Goal: Task Accomplishment & Management: Manage account settings

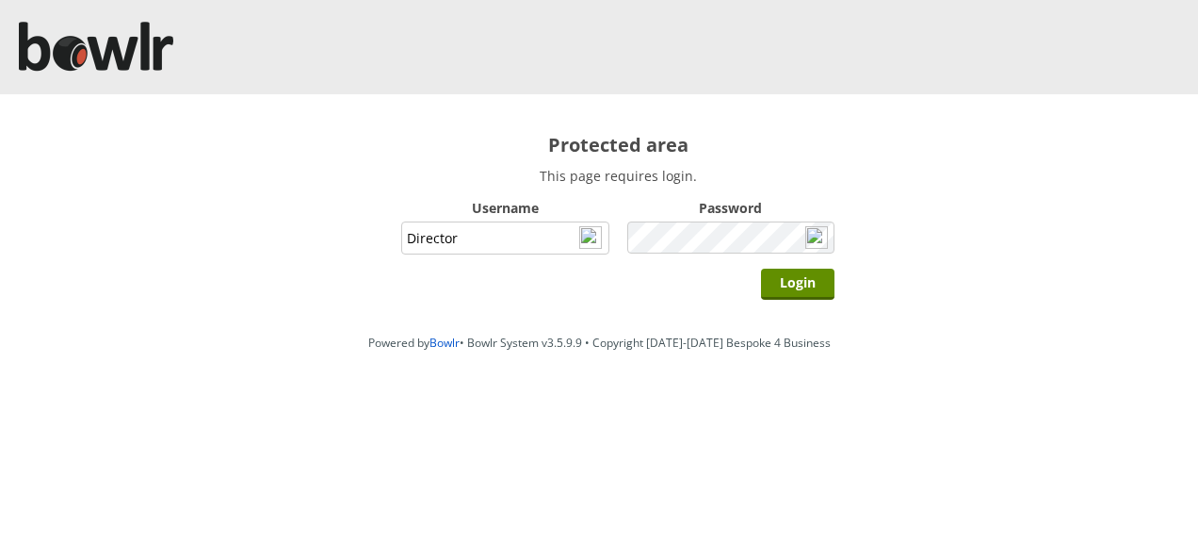
type input "Director"
click at [761, 268] on input "Login" at bounding box center [797, 283] width 73 height 31
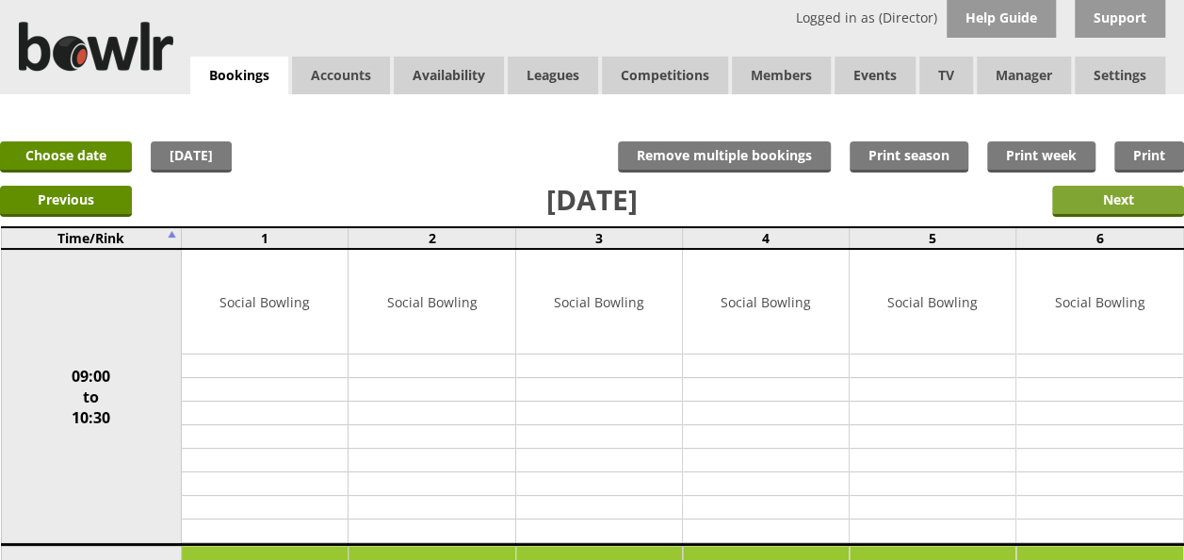
click at [1075, 203] on input "Next" at bounding box center [1118, 201] width 132 height 31
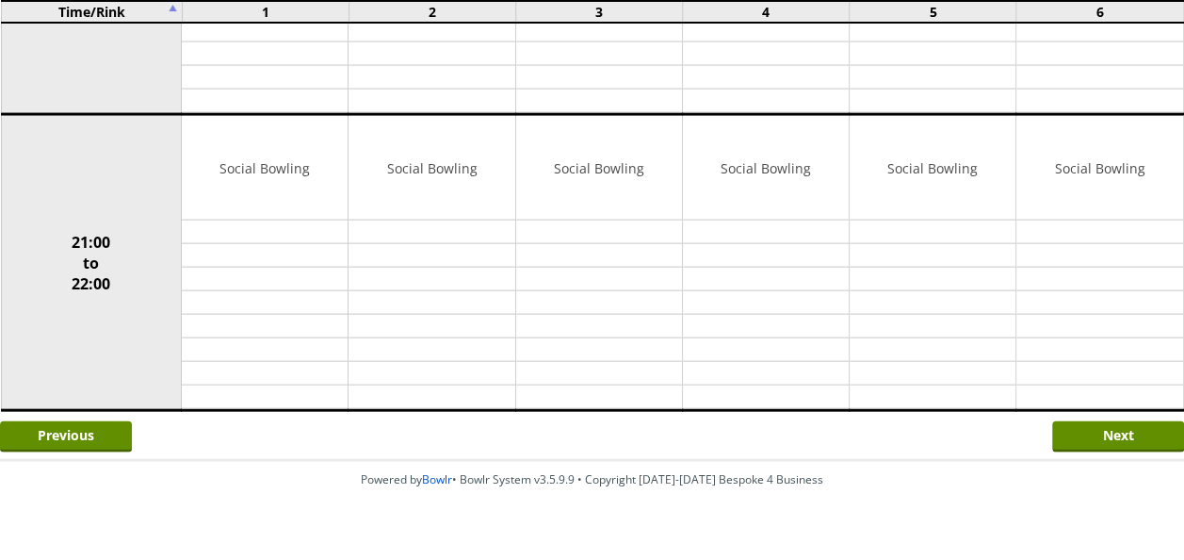
scroll to position [1920, 0]
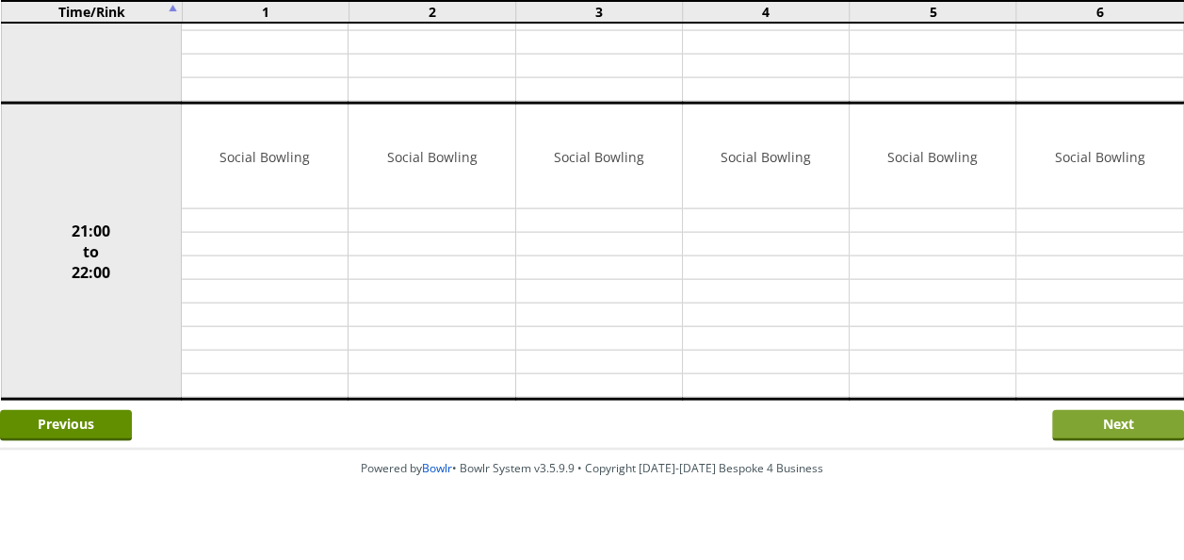
click at [1095, 410] on input "Next" at bounding box center [1118, 425] width 132 height 31
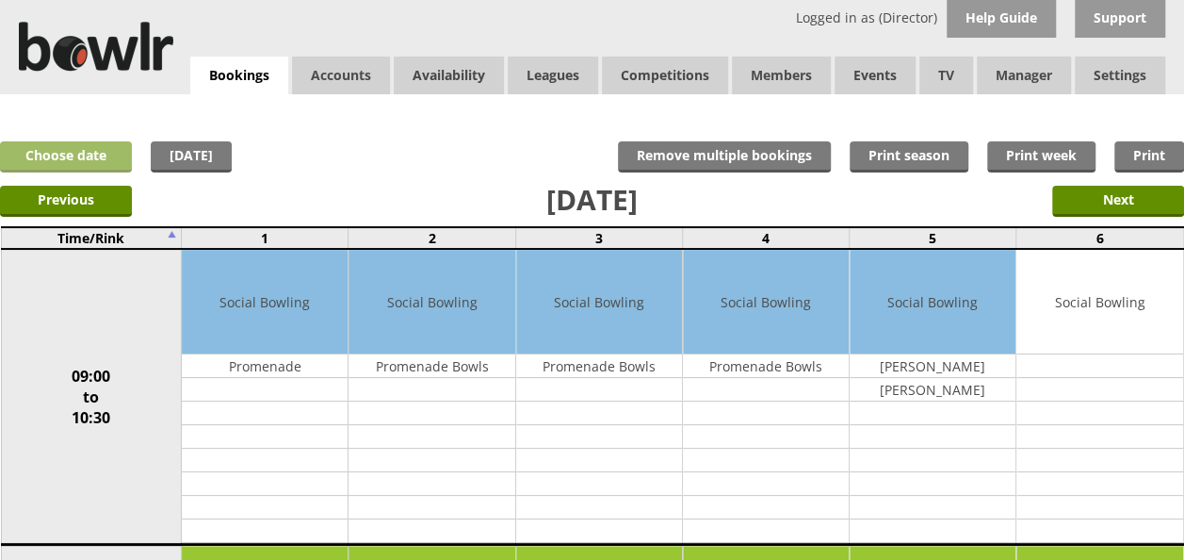
click at [101, 158] on link "Choose date" at bounding box center [66, 156] width 132 height 31
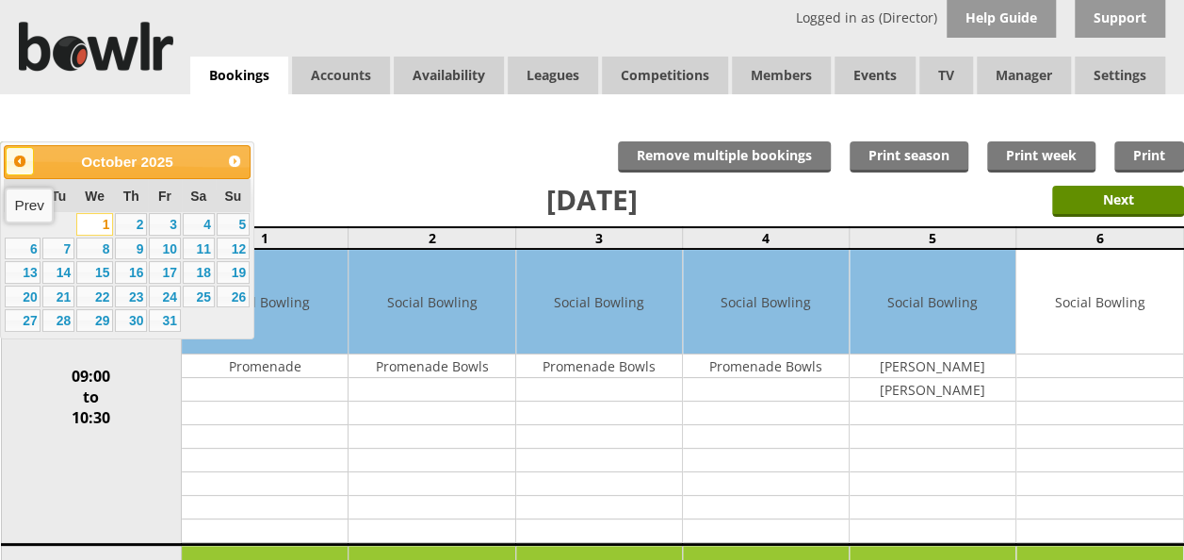
click at [14, 161] on span "Prev" at bounding box center [19, 161] width 15 height 15
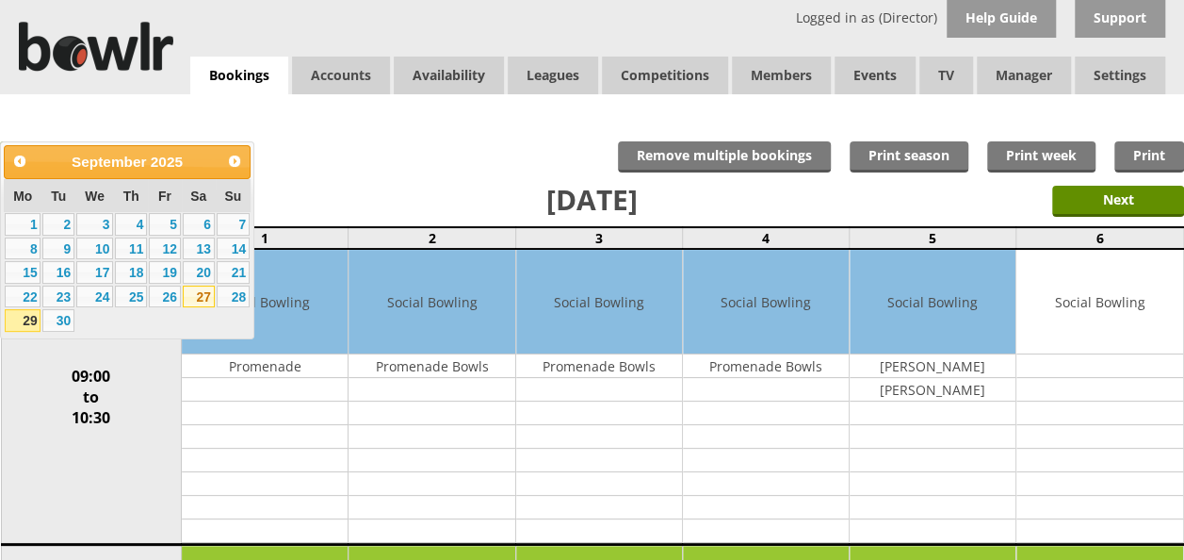
click at [204, 296] on link "27" at bounding box center [199, 296] width 32 height 23
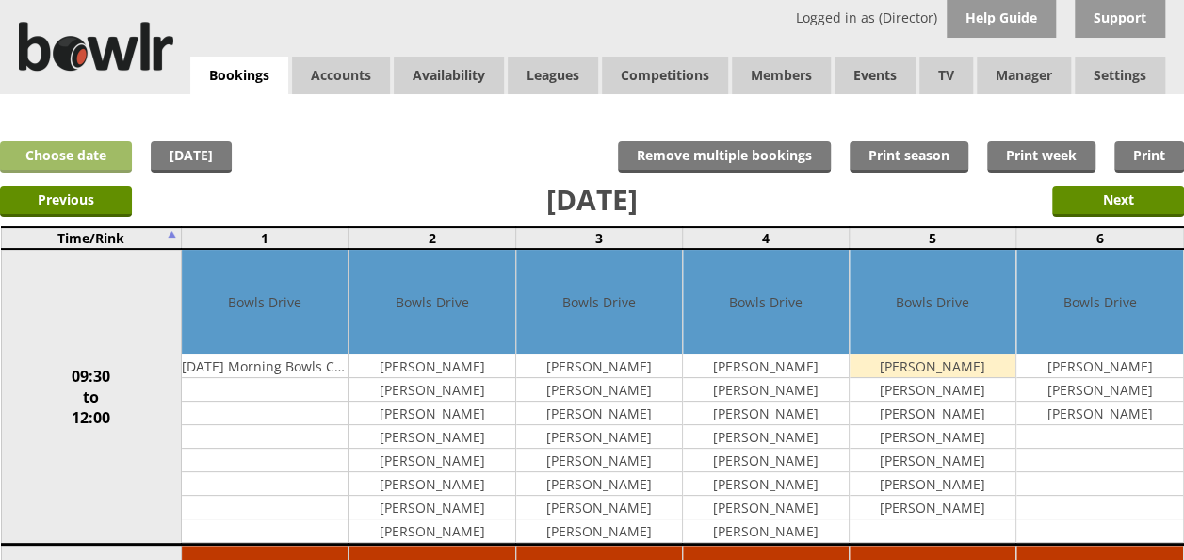
click at [108, 149] on link "Choose date" at bounding box center [66, 156] width 132 height 31
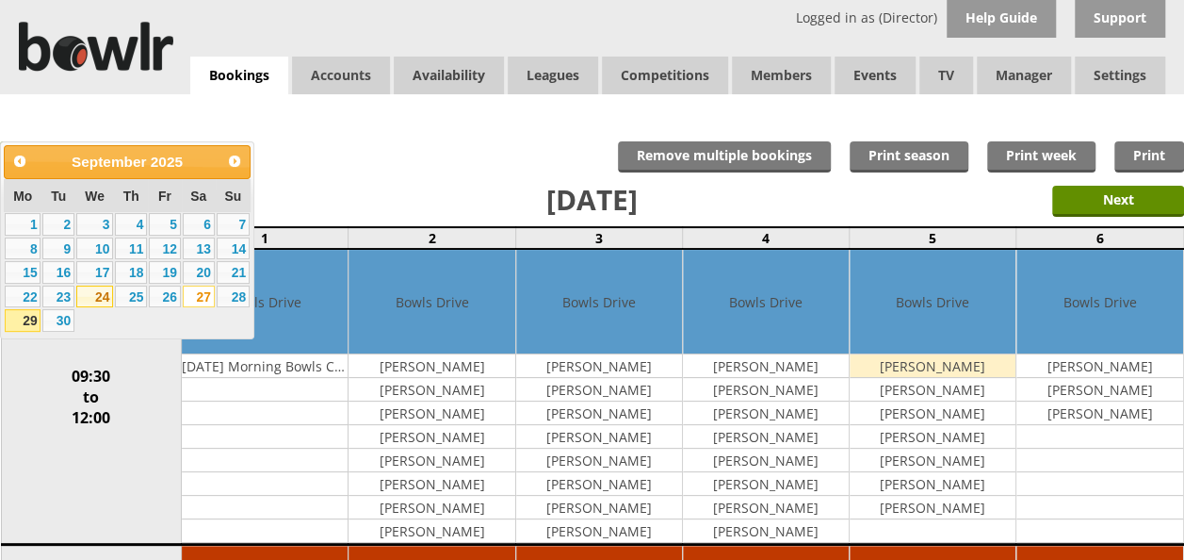
click at [100, 295] on link "24" at bounding box center [94, 296] width 37 height 23
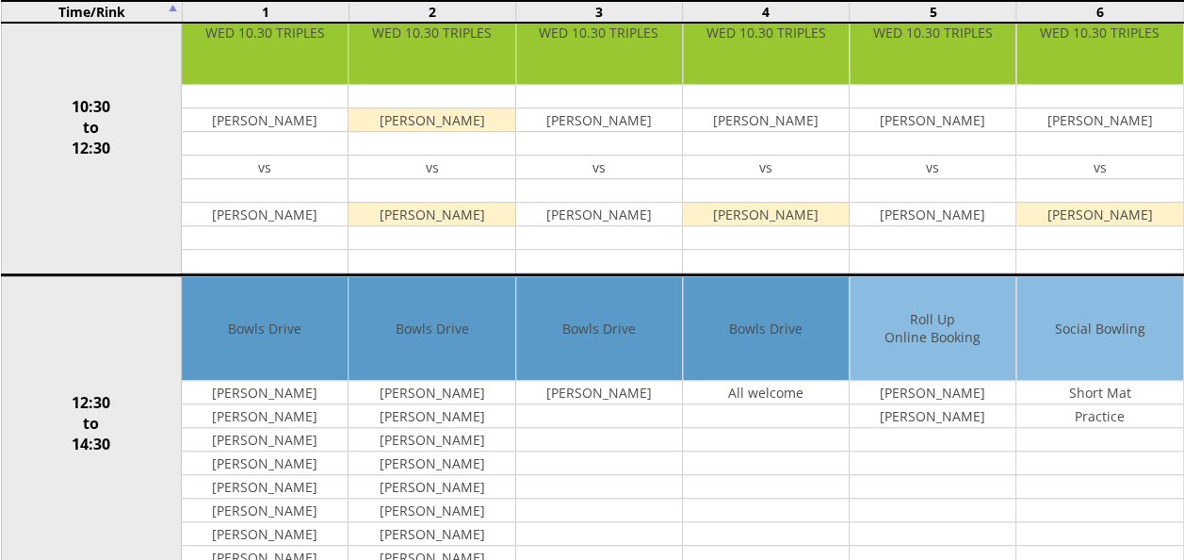
scroll to position [659, 0]
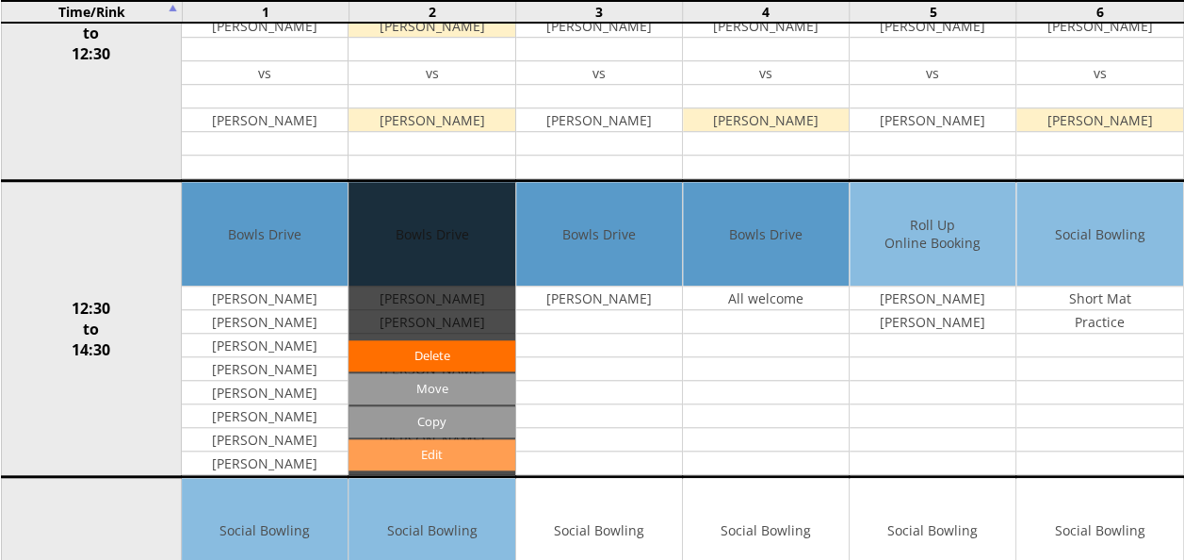
click at [433, 439] on link "Edit" at bounding box center [432, 454] width 166 height 31
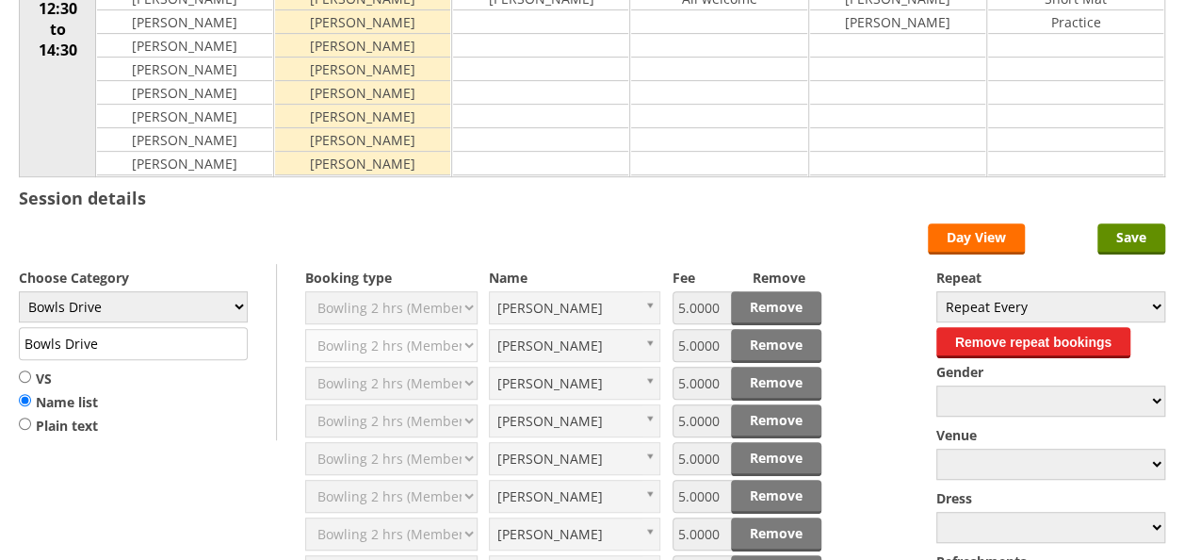
scroll to position [377, 0]
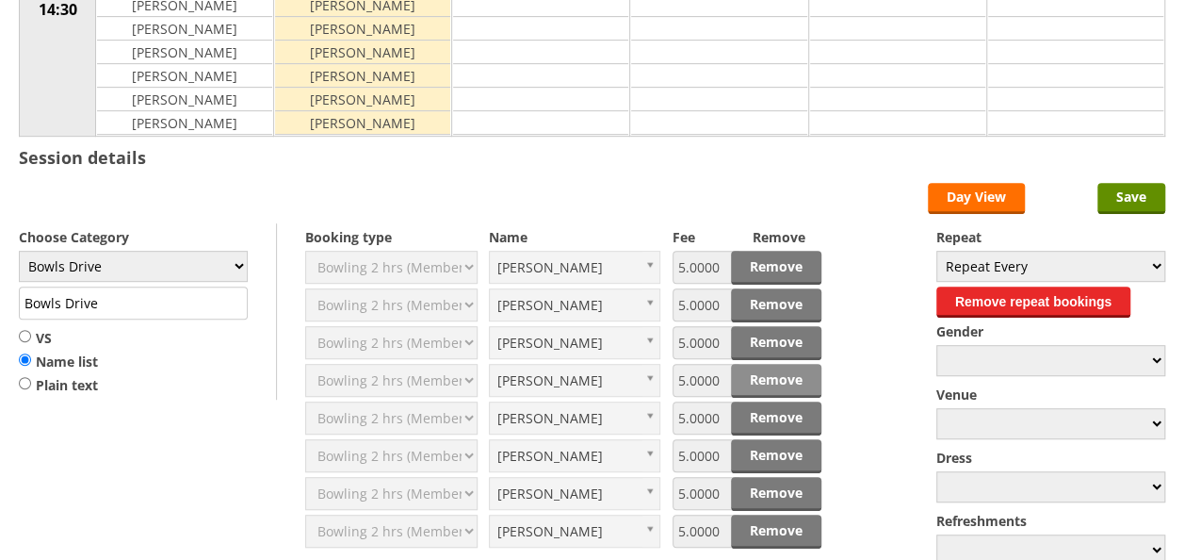
click at [754, 372] on link "Remove" at bounding box center [776, 381] width 90 height 34
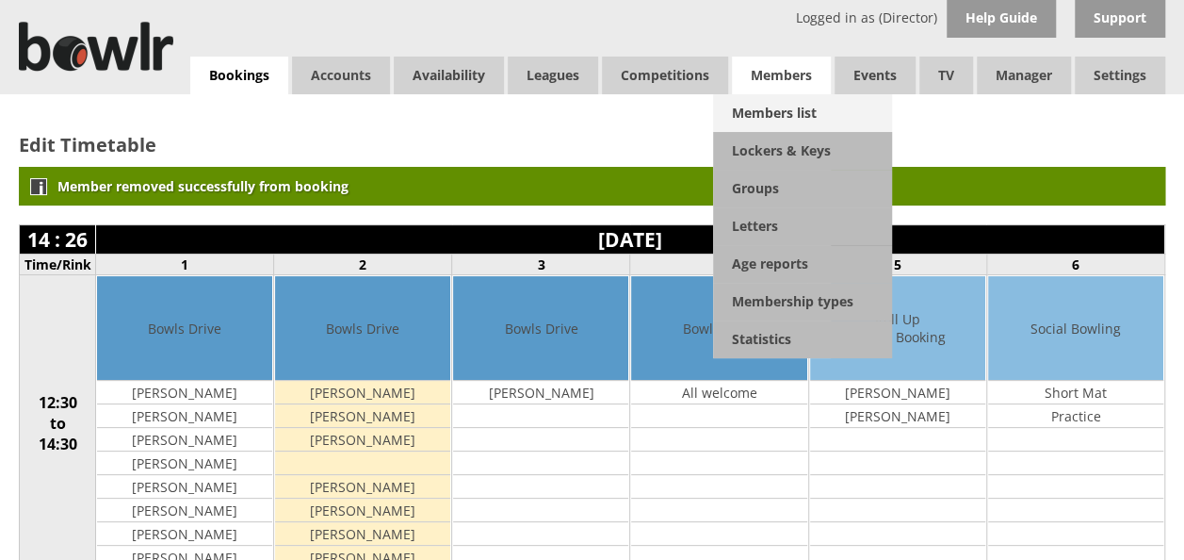
click at [782, 116] on link "Members list" at bounding box center [802, 113] width 179 height 38
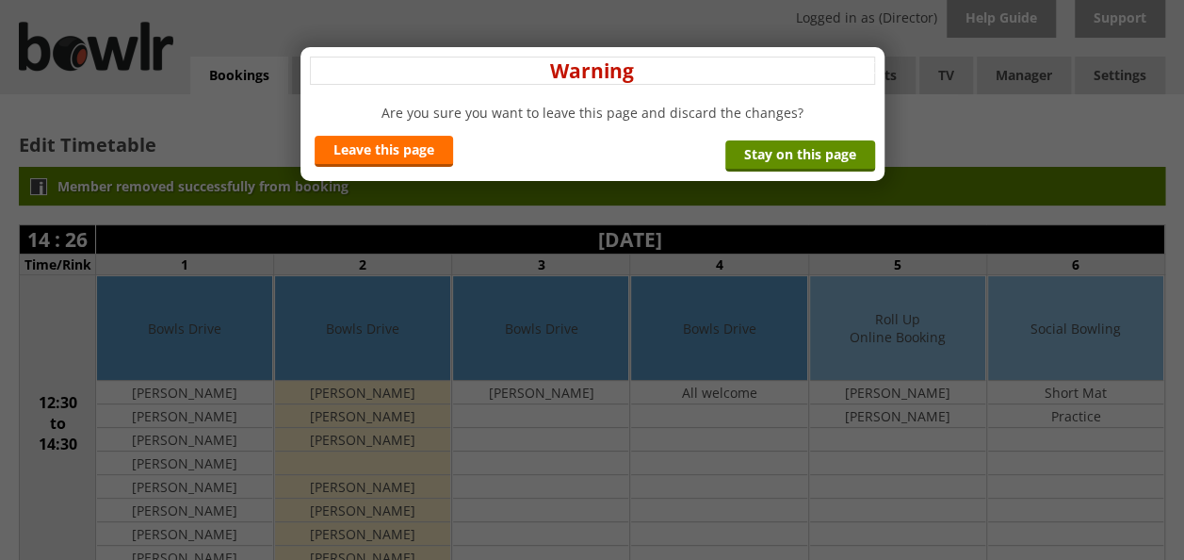
click at [785, 413] on div "x Warning Are you sure you want to leave this page and discard the changes? Lea…" at bounding box center [592, 280] width 1184 height 560
click at [806, 149] on link "Stay on this page" at bounding box center [800, 155] width 150 height 31
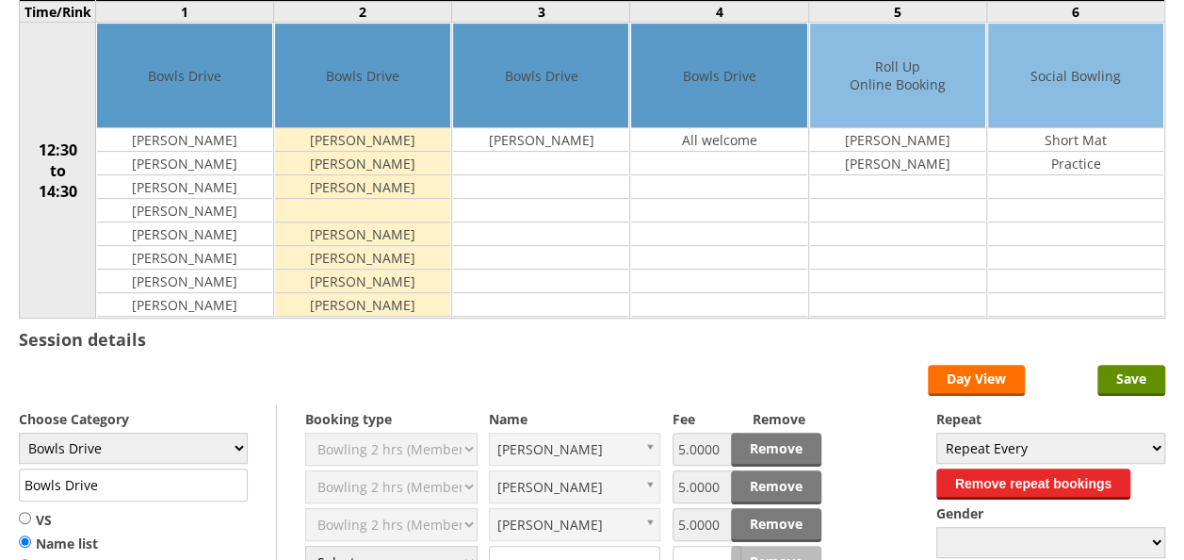
scroll to position [283, 0]
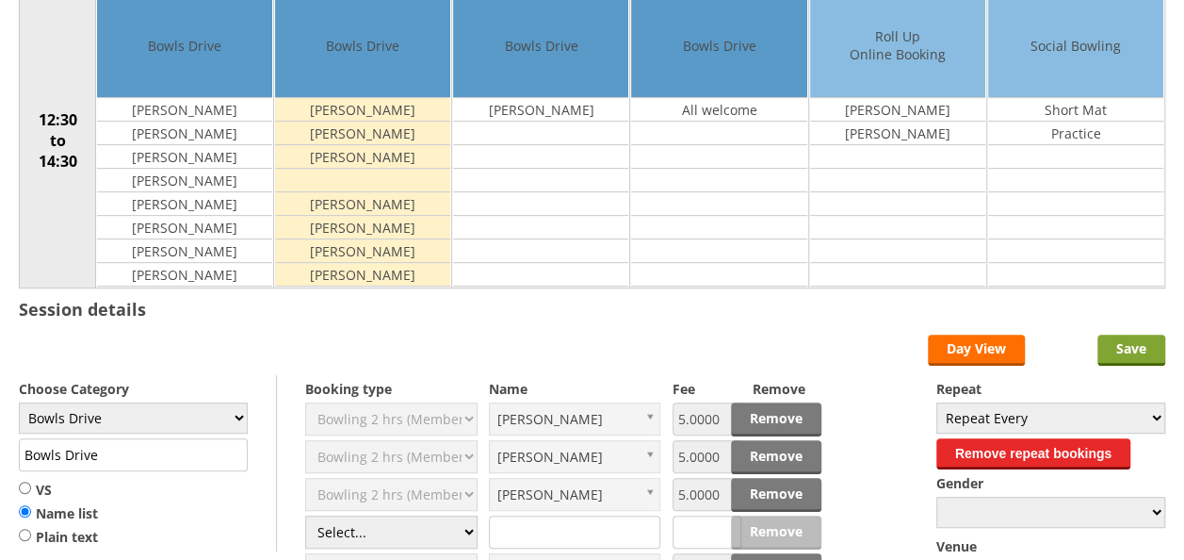
click at [1129, 344] on input "Save" at bounding box center [1132, 349] width 68 height 31
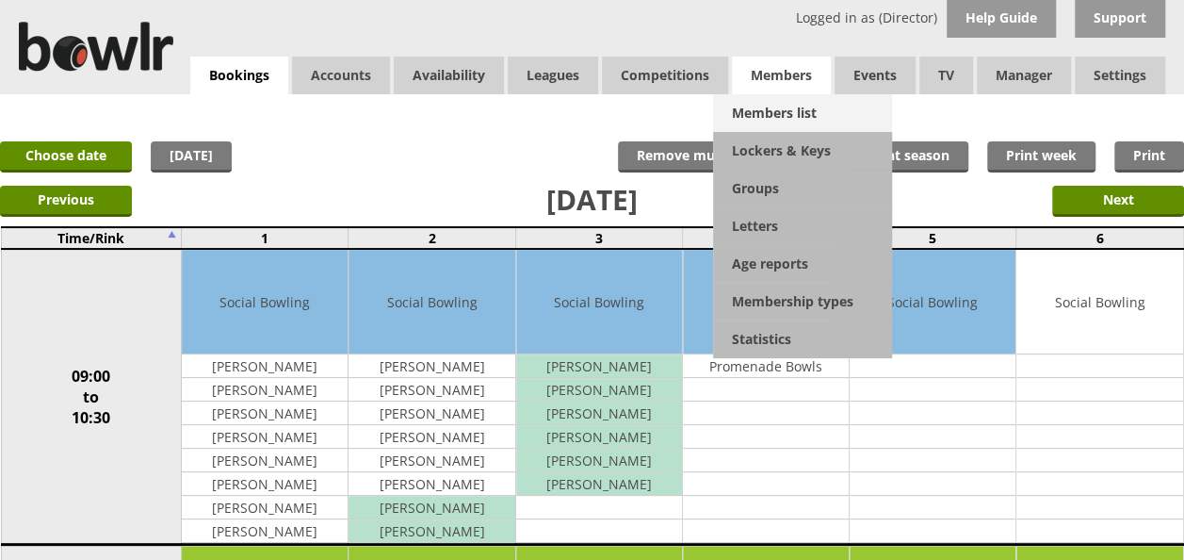
click at [757, 113] on link "Members list" at bounding box center [802, 113] width 179 height 38
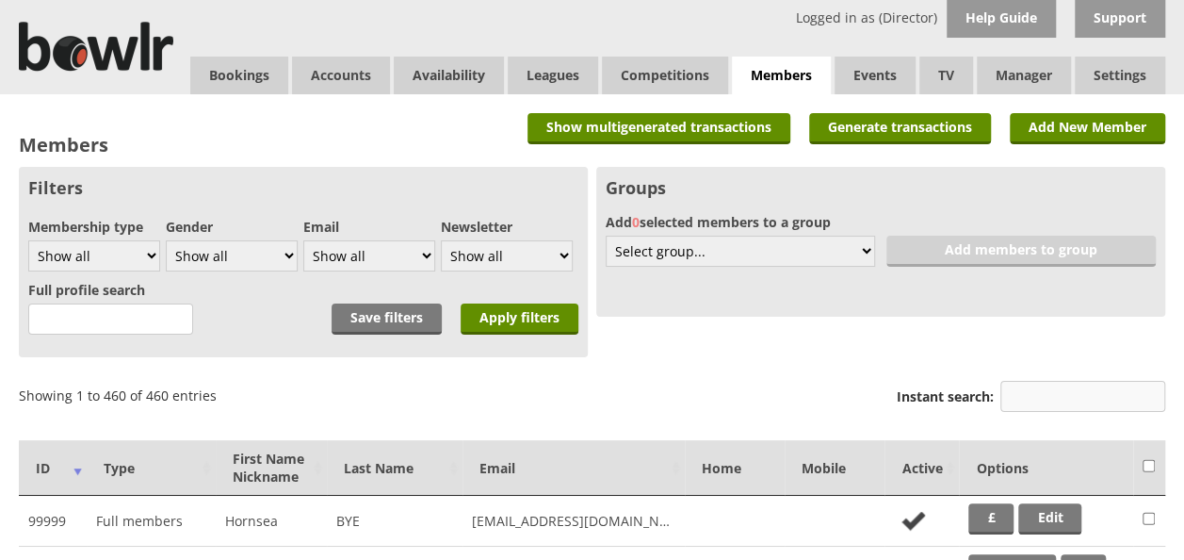
click at [1020, 393] on input "Instant search:" at bounding box center [1082, 396] width 165 height 31
click at [1020, 393] on input "d" at bounding box center [1082, 396] width 165 height 31
type input "dol"
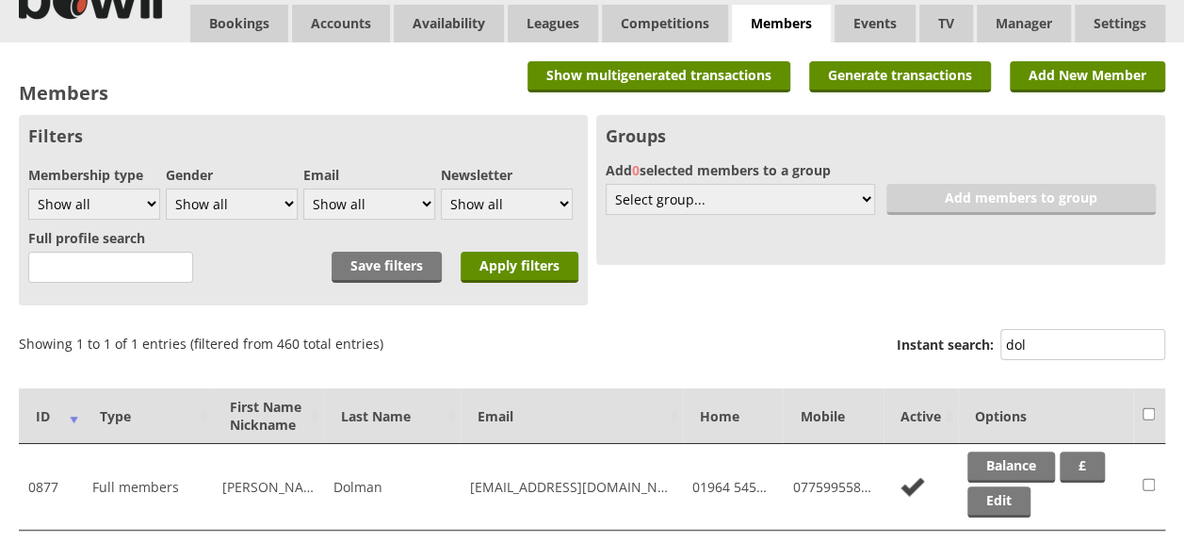
scroll to position [94, 0]
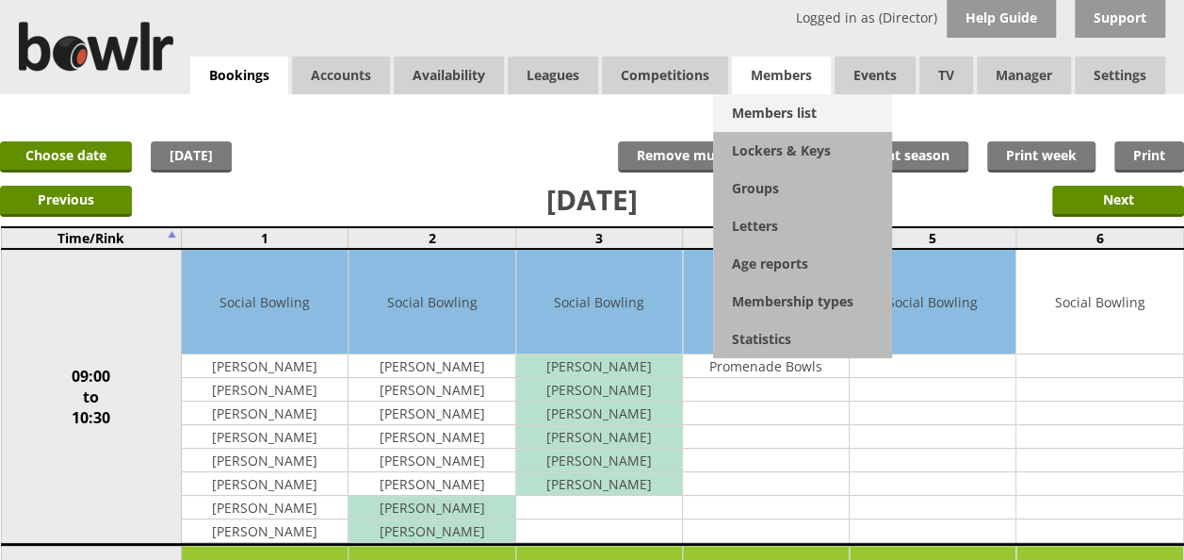
click at [761, 119] on link "Members list" at bounding box center [802, 113] width 179 height 38
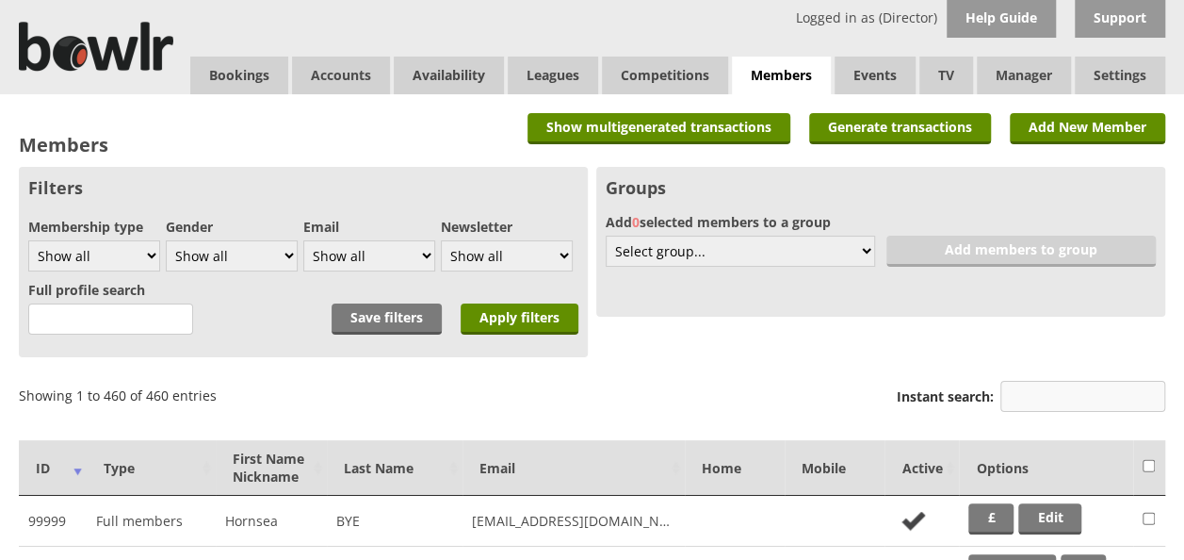
click at [1020, 399] on input "Instant search:" at bounding box center [1082, 396] width 165 height 31
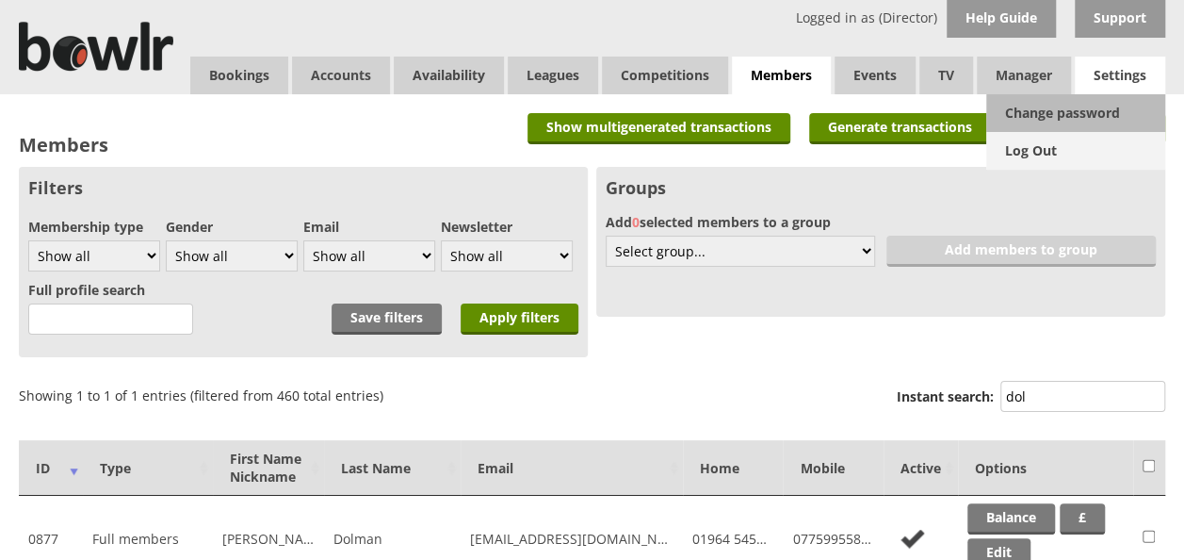
type input "dol"
click at [1037, 147] on link "Log Out" at bounding box center [1075, 151] width 179 height 38
